Goal: Download file/media

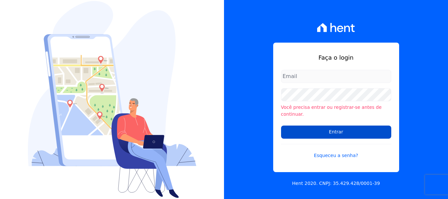
type input "[EMAIL_ADDRESS][DOMAIN_NAME]"
click at [339, 128] on input "Entrar" at bounding box center [336, 132] width 110 height 13
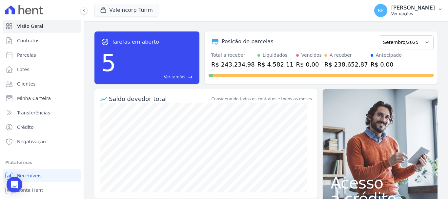
click at [422, 7] on p "Rafaela Fagundes" at bounding box center [413, 8] width 44 height 7
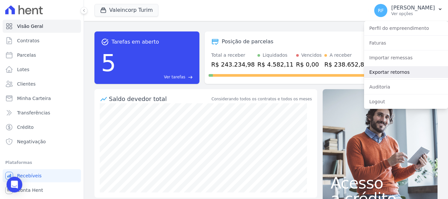
click at [400, 75] on link "Exportar retornos" at bounding box center [406, 72] width 84 height 12
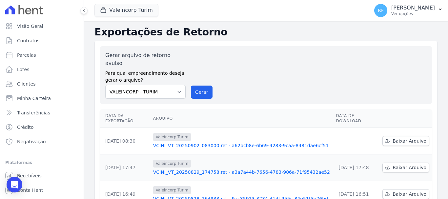
scroll to position [33, 0]
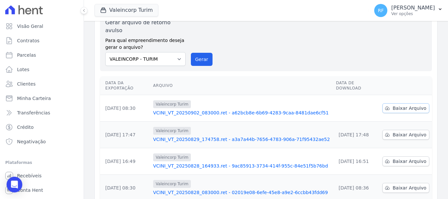
click at [411, 105] on span "Baixar Arquivo" at bounding box center [410, 108] width 34 height 7
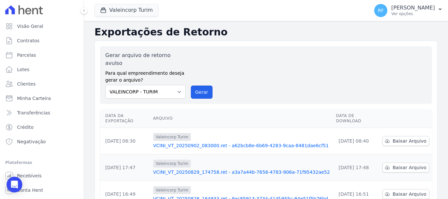
drag, startPoint x: 202, startPoint y: 89, endPoint x: 253, endPoint y: 46, distance: 66.6
click at [202, 89] on button "Gerar" at bounding box center [202, 92] width 22 height 13
